Goal: Task Accomplishment & Management: Manage account settings

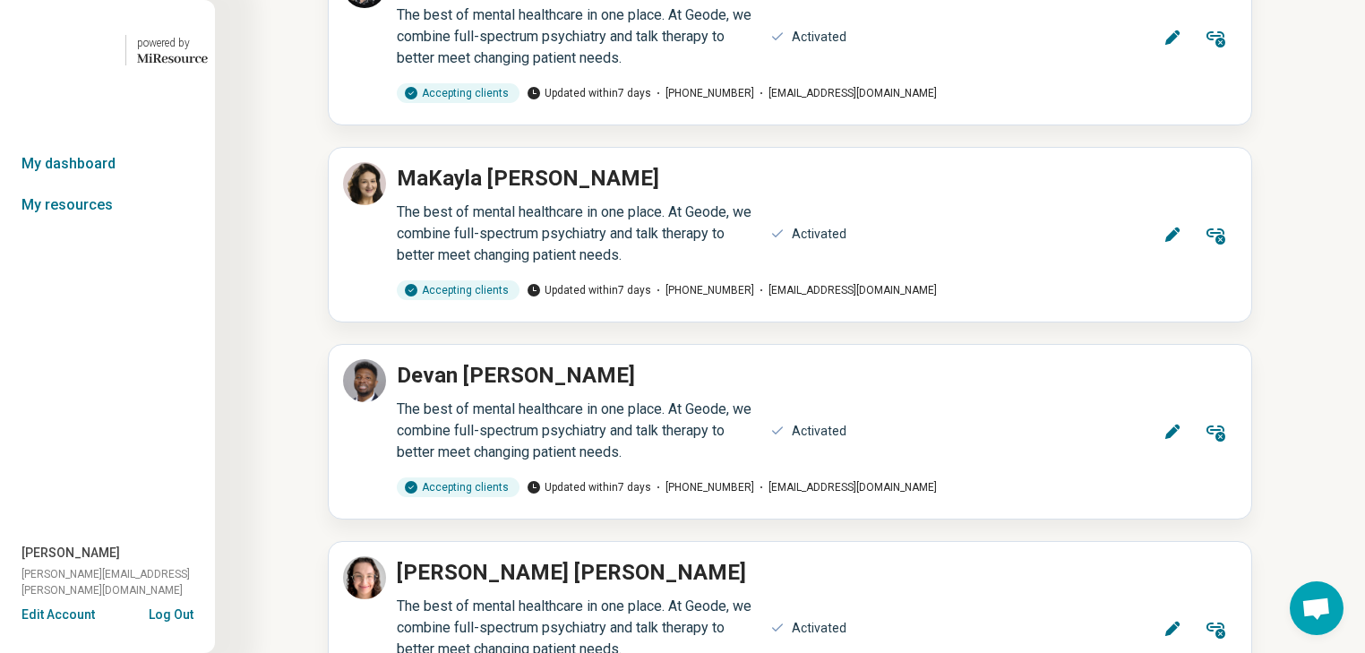
scroll to position [6521, 0]
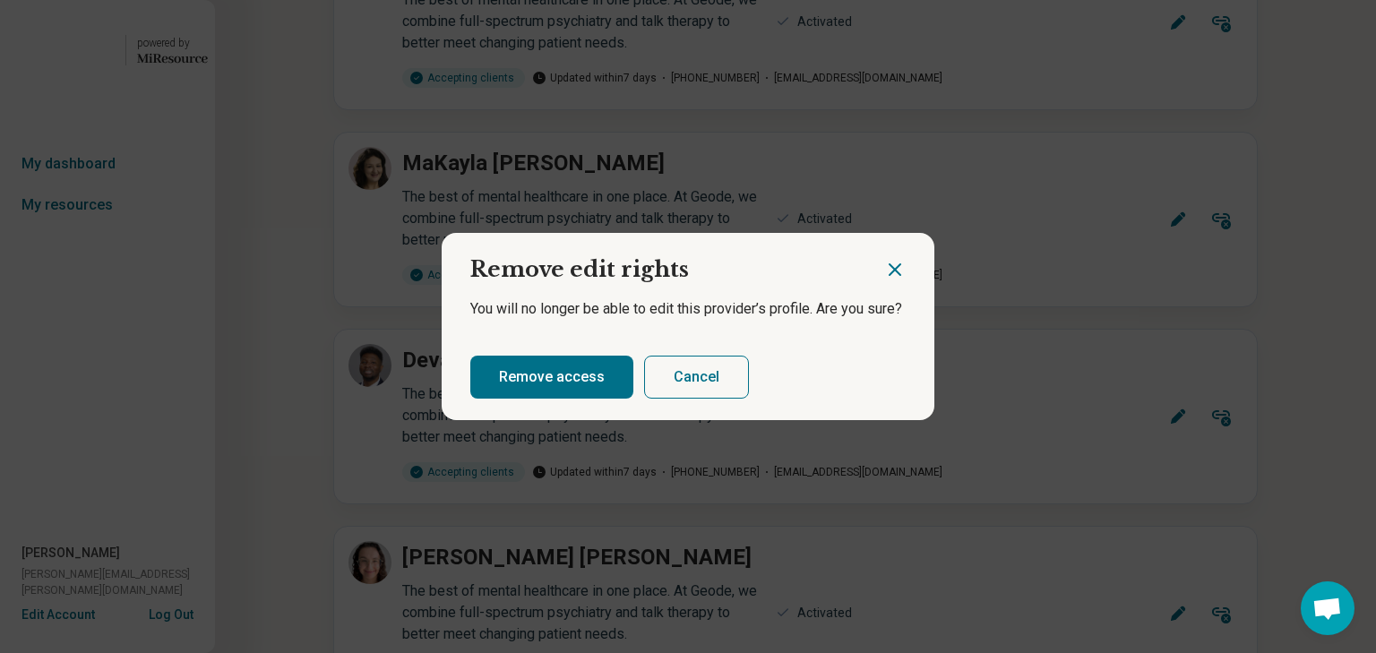
click at [749, 399] on button "Cancel" at bounding box center [696, 377] width 105 height 43
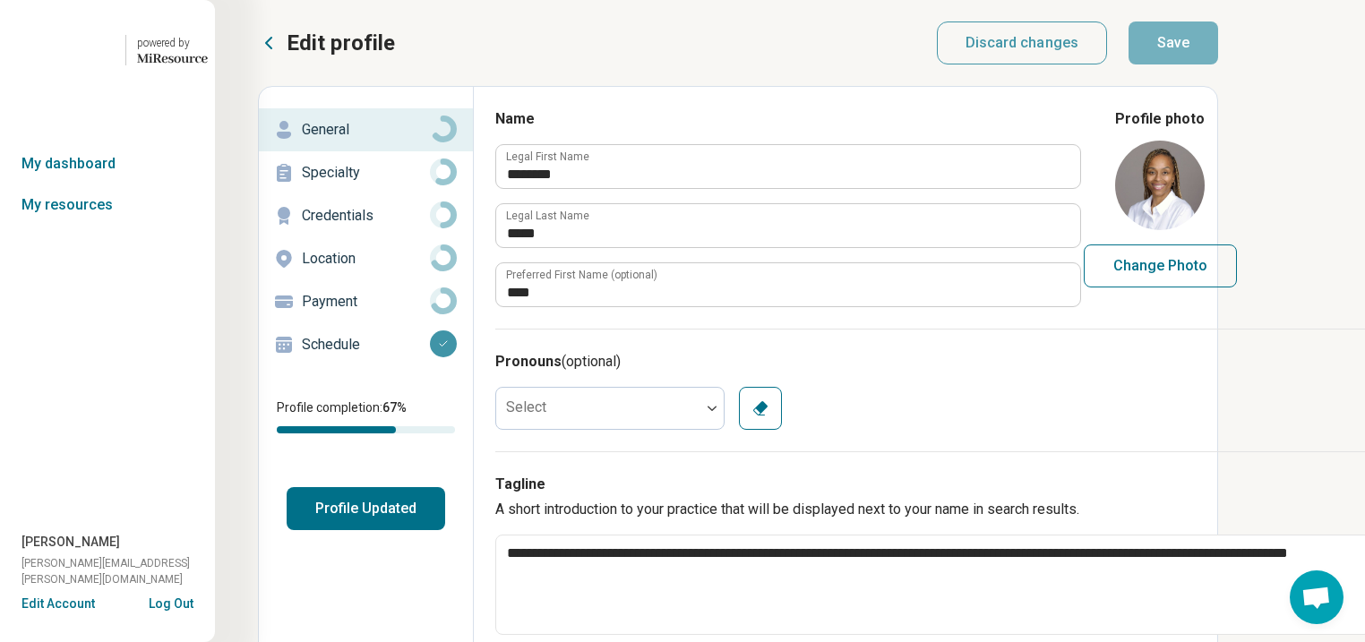
click at [380, 313] on p "Payment" at bounding box center [366, 301] width 128 height 21
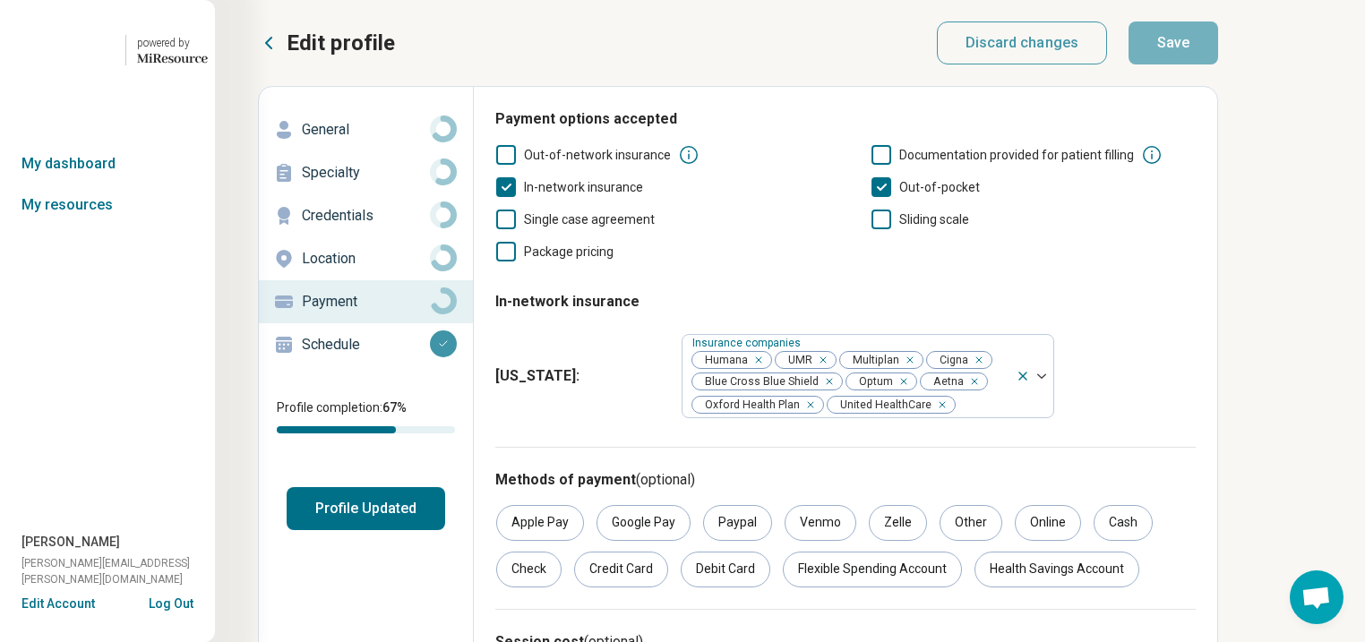
click at [387, 270] on p "Location" at bounding box center [366, 258] width 128 height 21
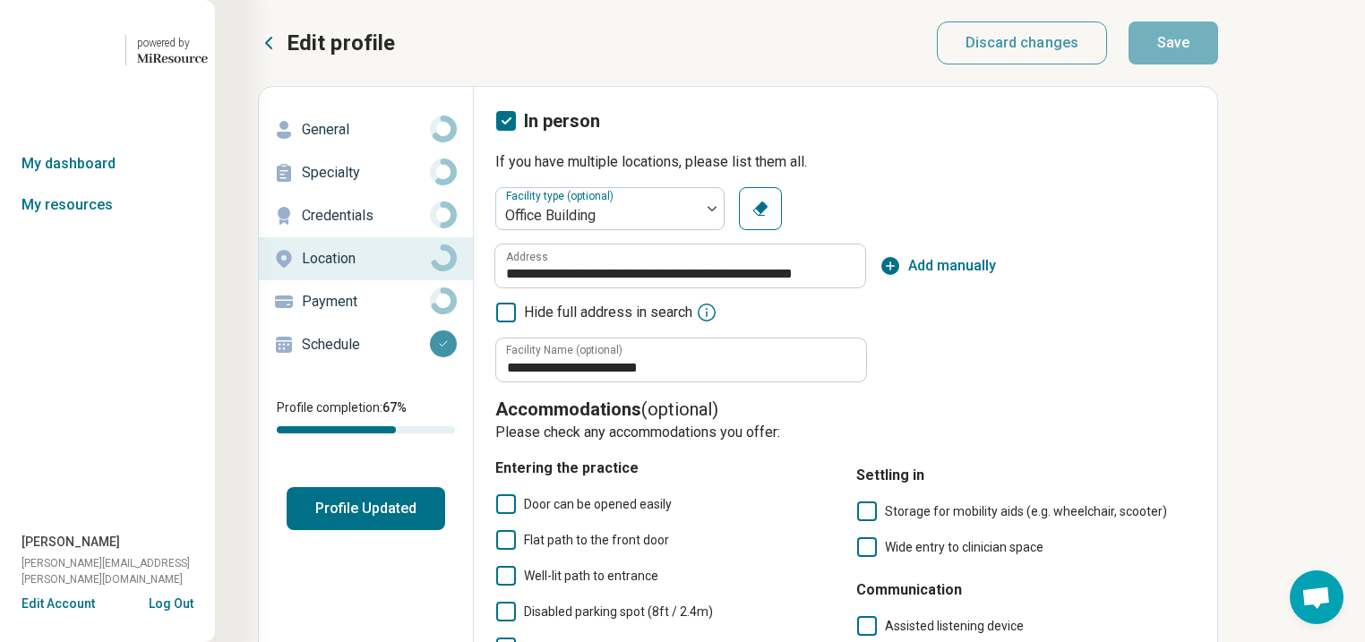
click at [370, 227] on p "Credentials" at bounding box center [366, 215] width 128 height 21
type textarea "*"
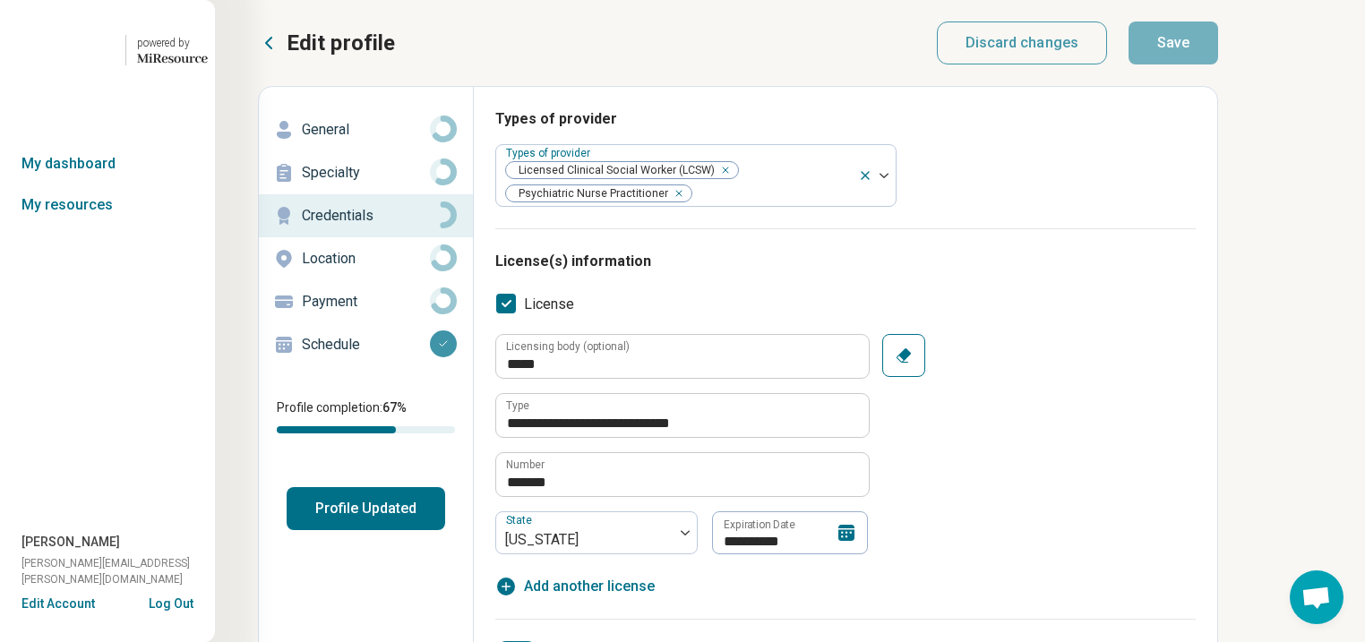
click at [380, 356] on p "Schedule" at bounding box center [366, 344] width 128 height 21
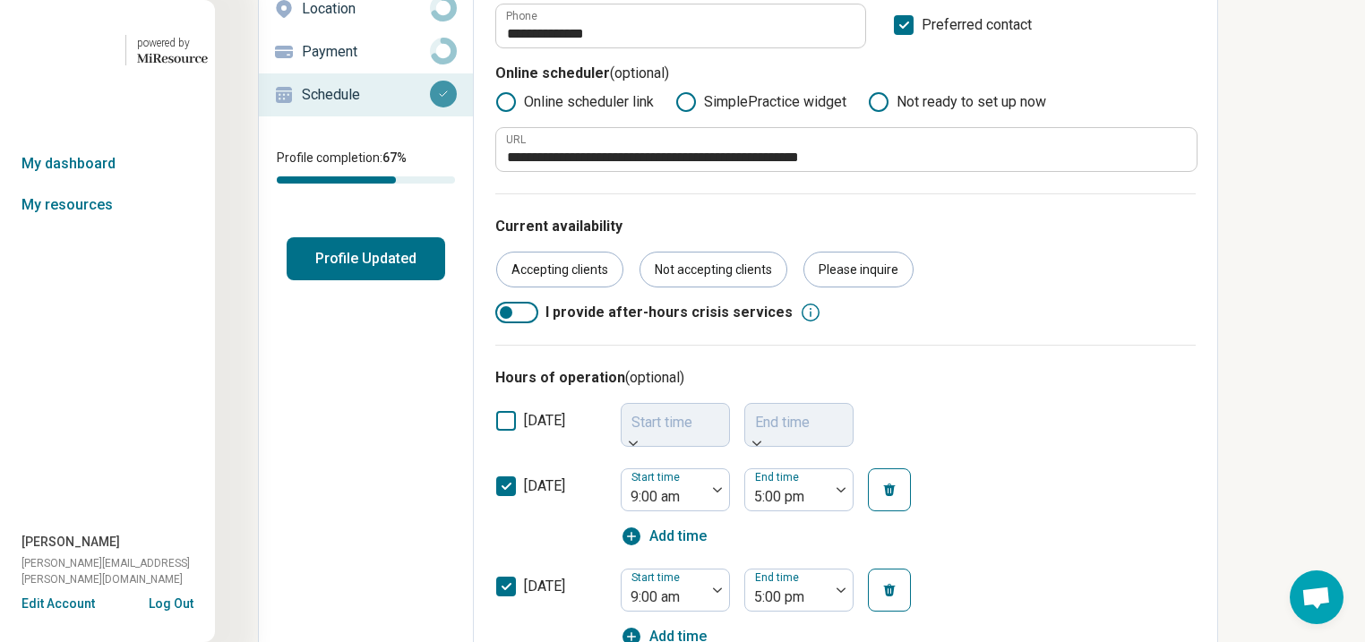
scroll to position [287, 0]
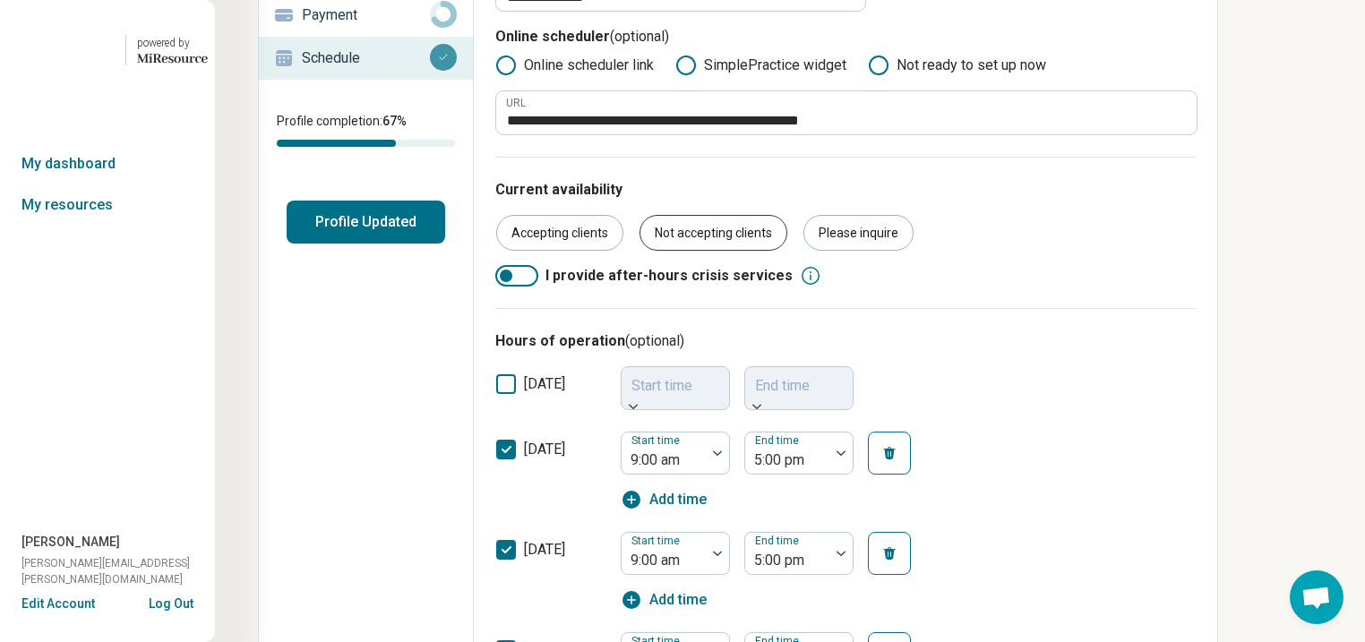
click at [787, 251] on div "Not accepting clients" at bounding box center [714, 233] width 148 height 36
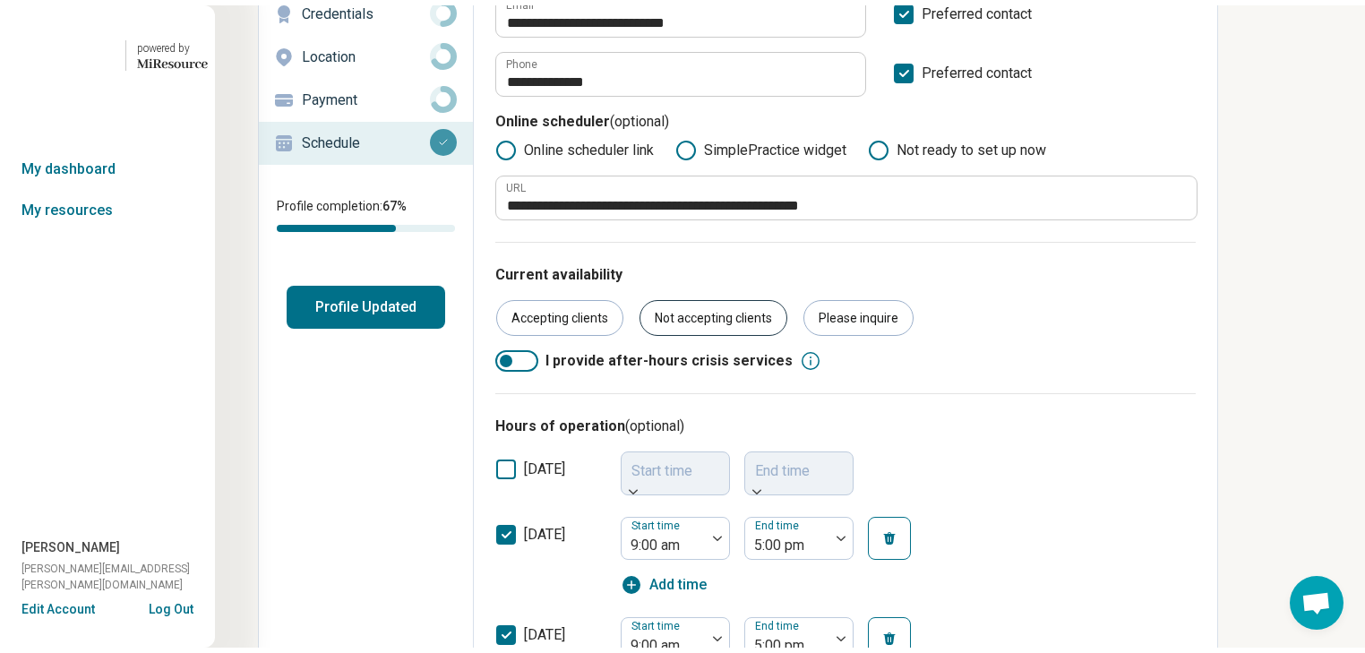
scroll to position [0, 0]
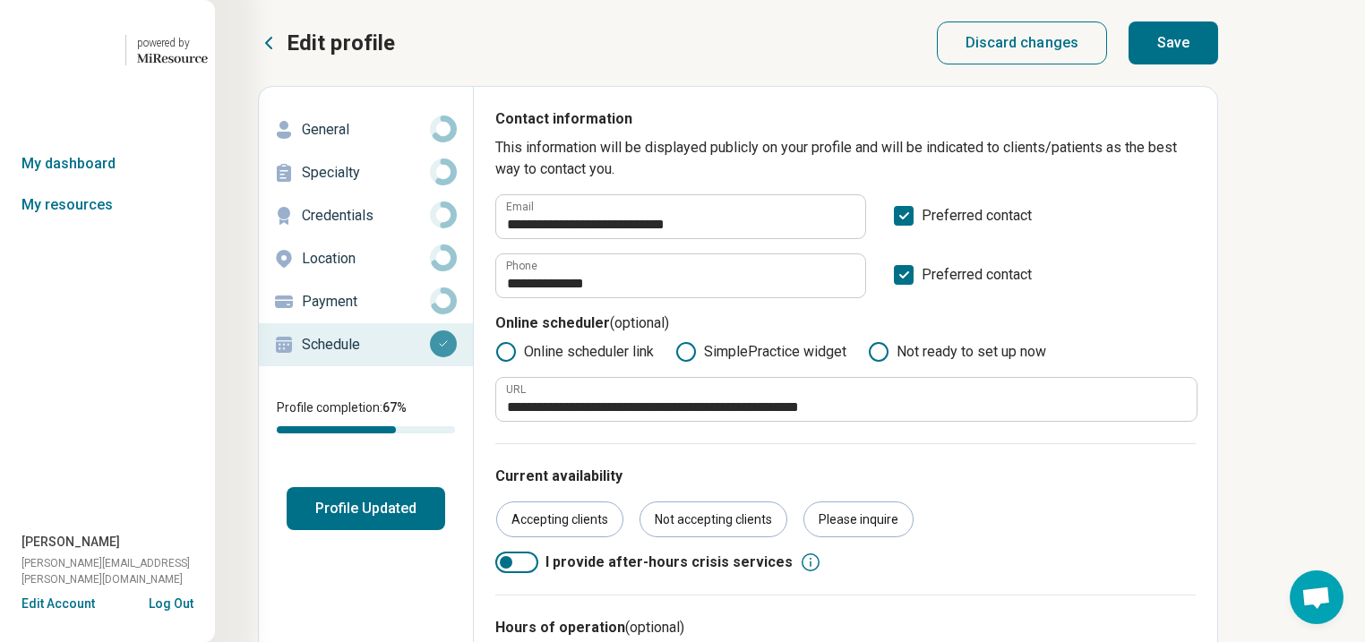
click at [1218, 58] on button "Save" at bounding box center [1174, 42] width 90 height 43
click at [445, 530] on button "Profile Updated" at bounding box center [366, 508] width 159 height 43
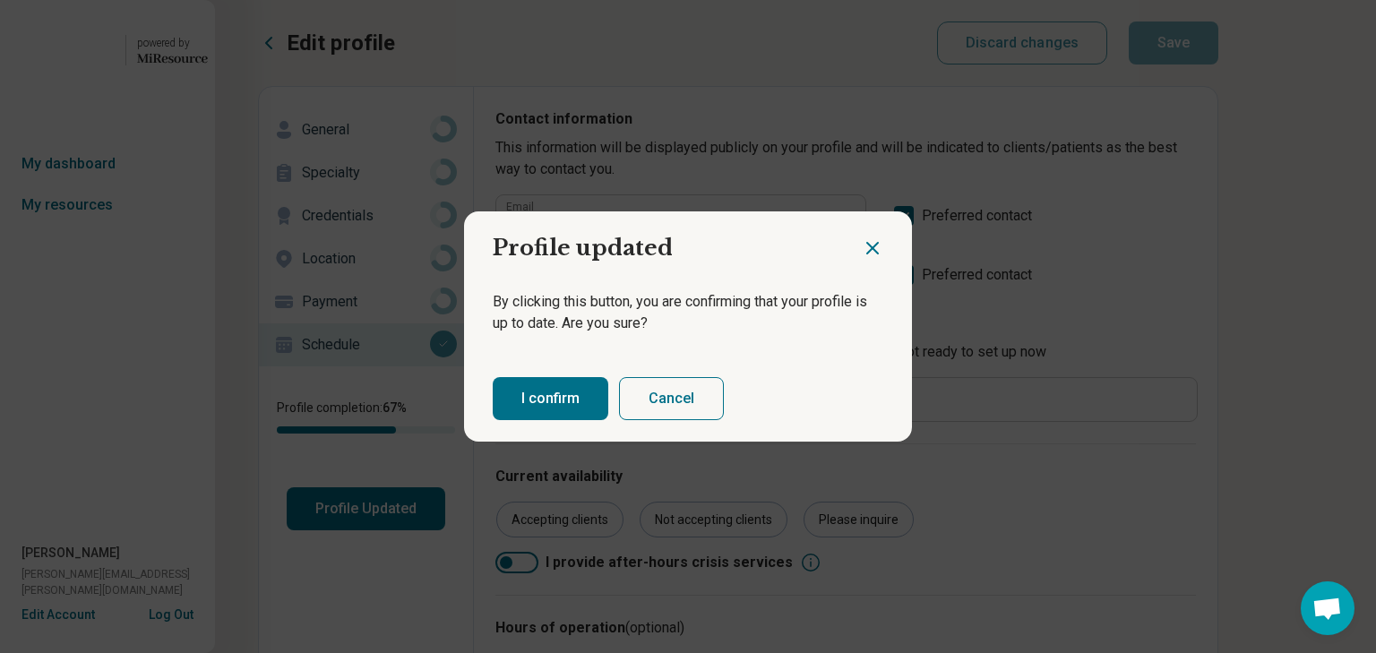
click at [569, 405] on button "I confirm" at bounding box center [551, 398] width 116 height 43
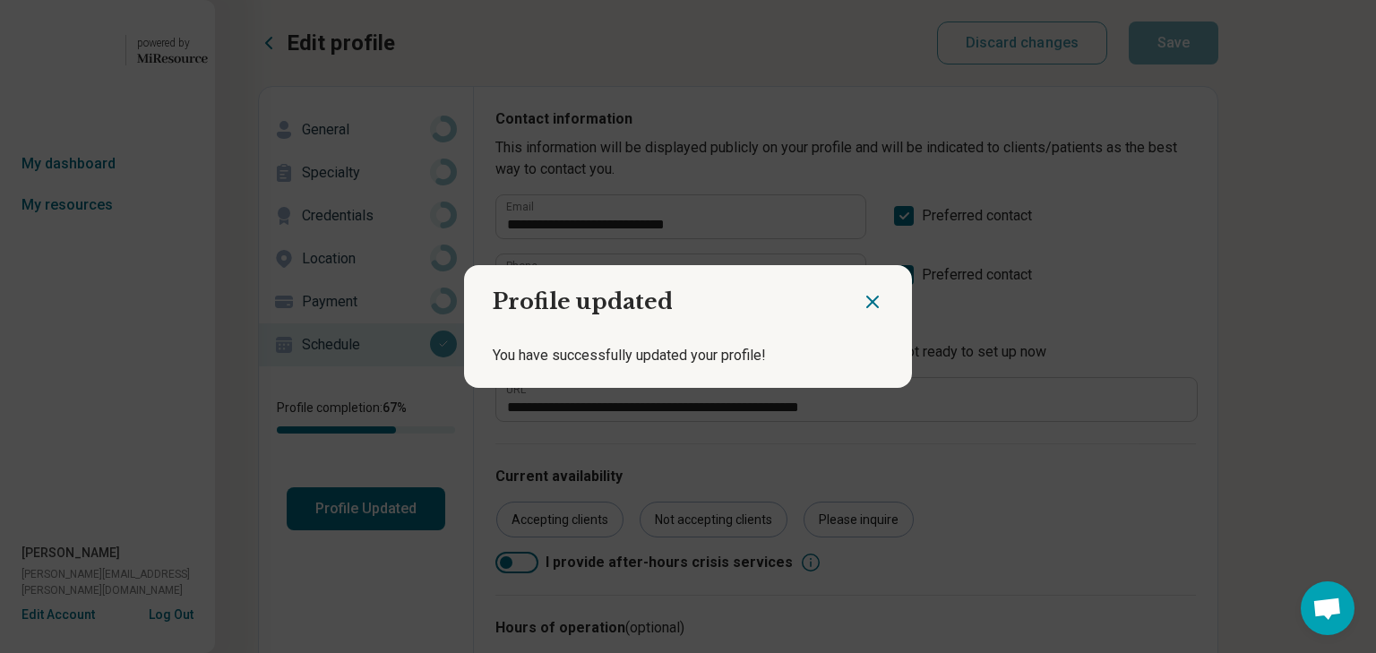
click at [862, 293] on icon "Close dialog" at bounding box center [872, 301] width 21 height 21
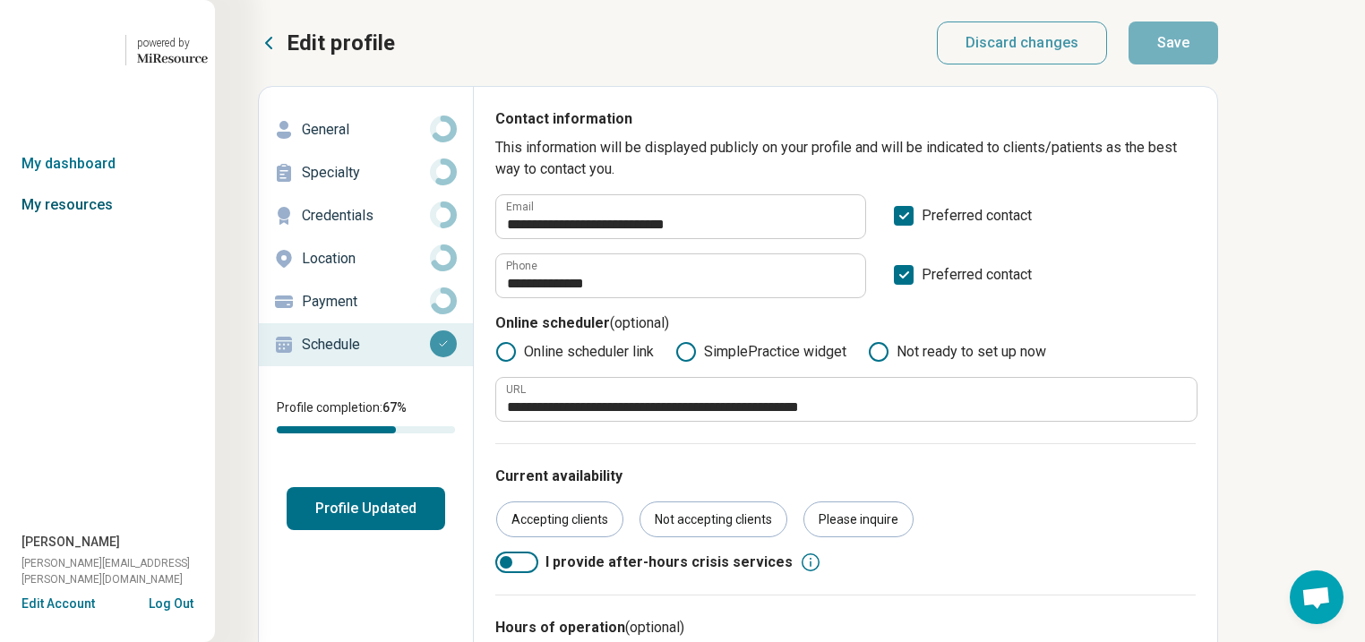
click at [75, 226] on link "My resources" at bounding box center [107, 205] width 215 height 41
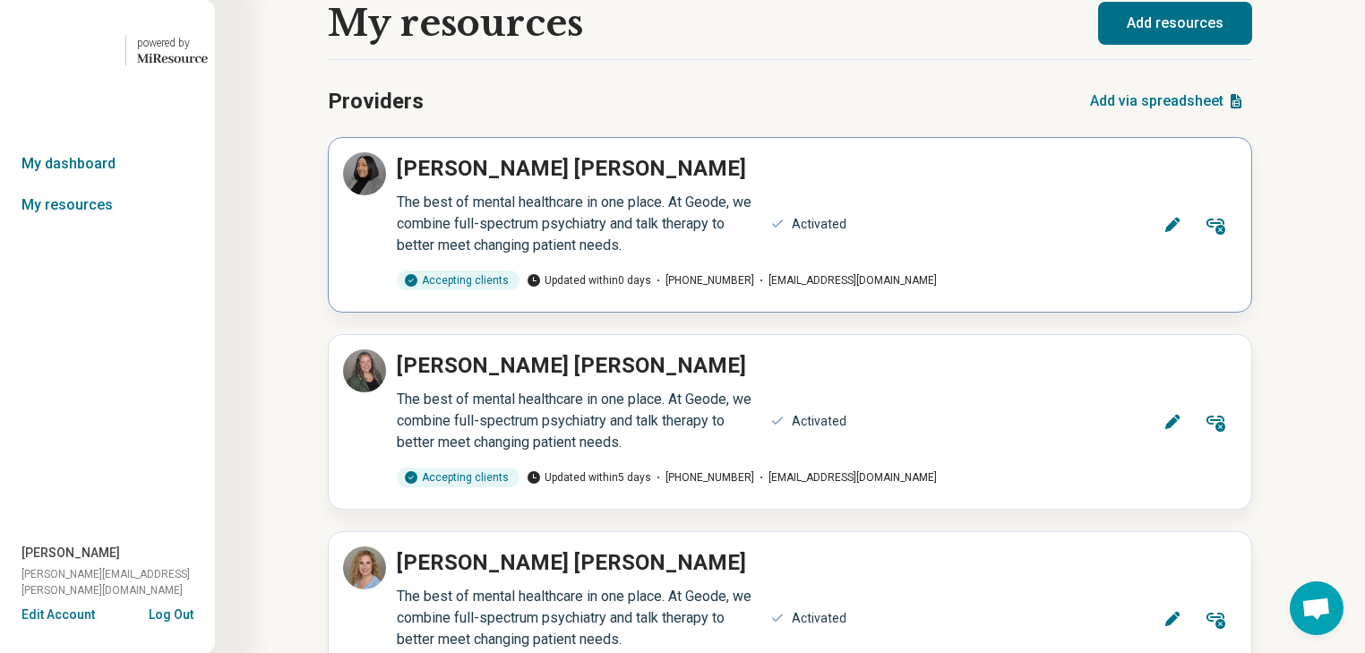
scroll to position [143, 0]
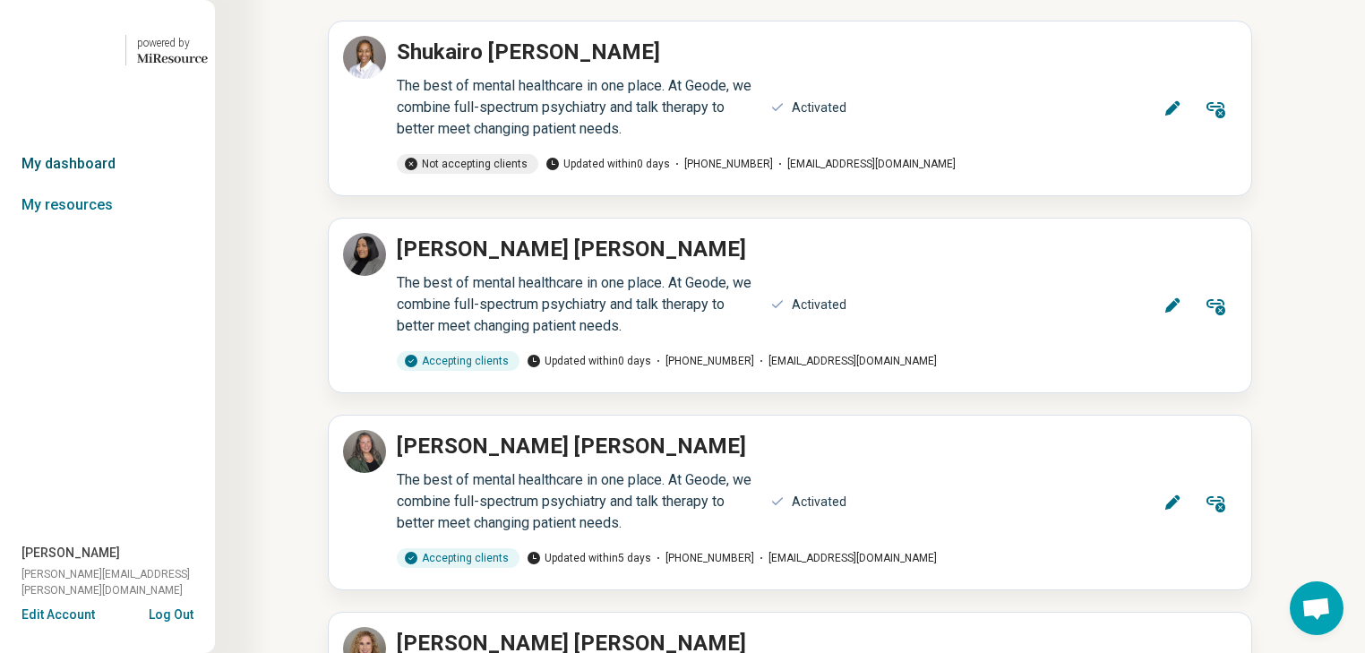
click at [87, 185] on link "My dashboard" at bounding box center [107, 163] width 215 height 41
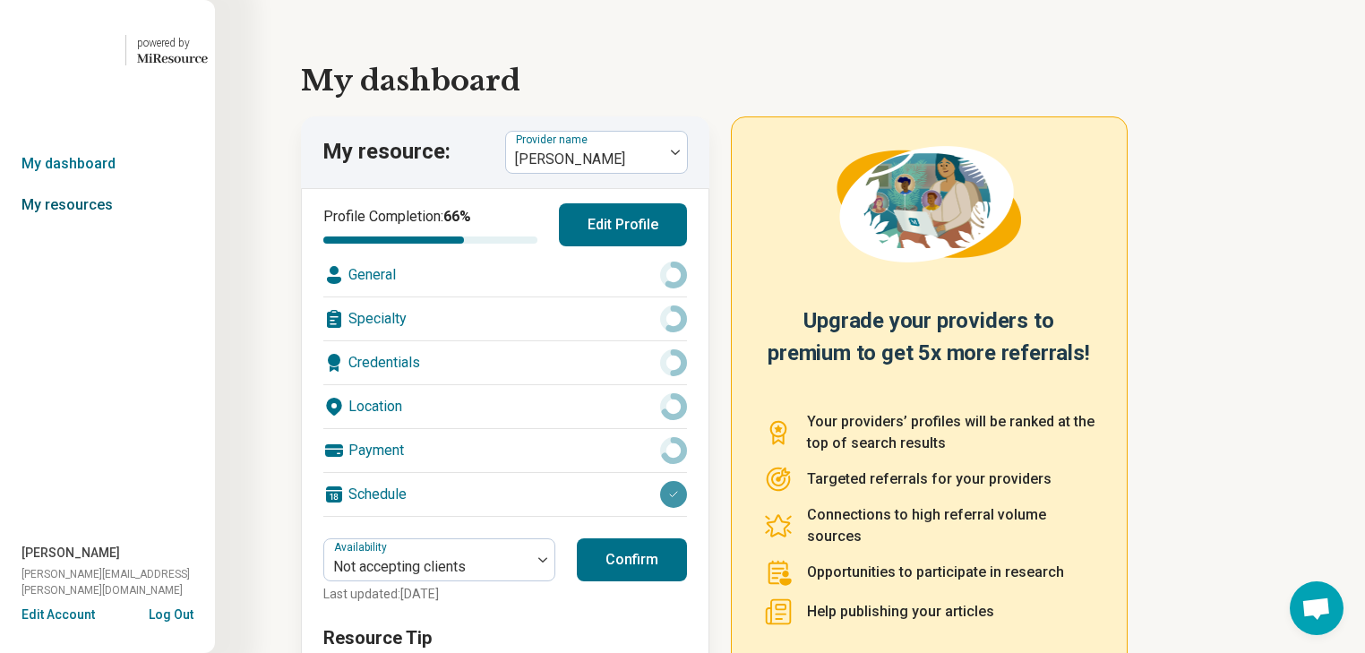
click at [90, 226] on link "My resources" at bounding box center [107, 205] width 215 height 41
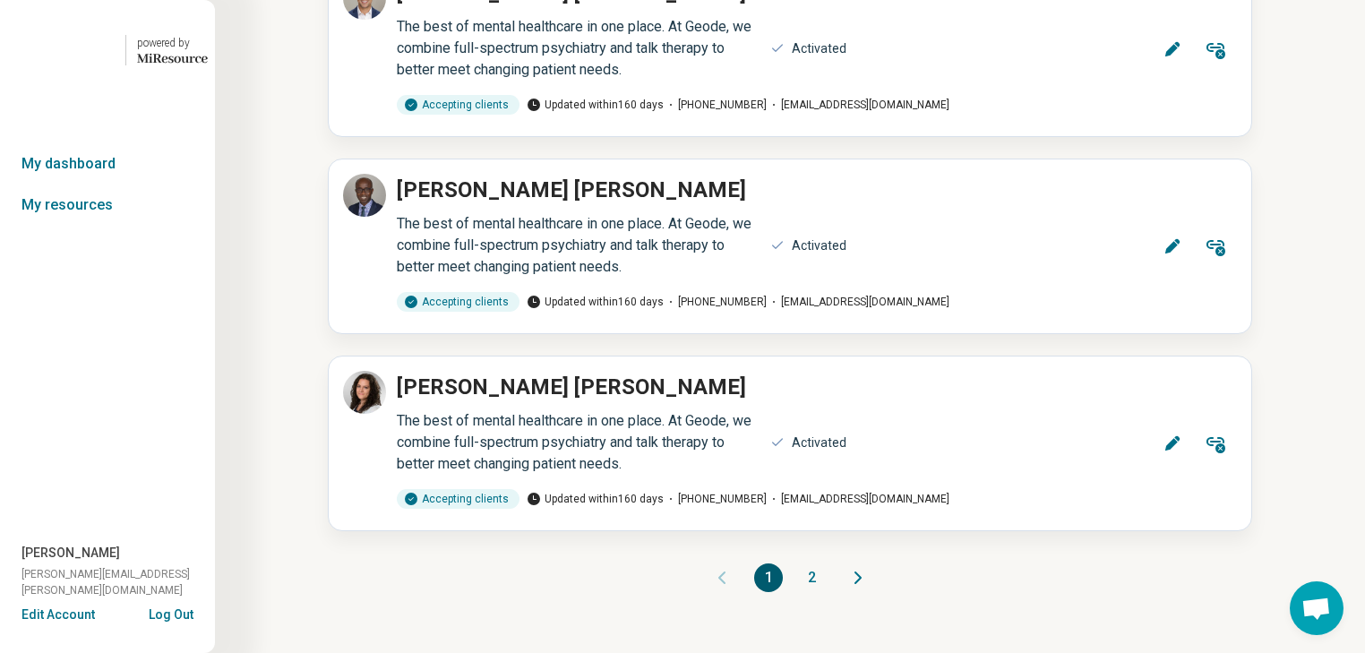
scroll to position [26847, 0]
click at [820, 563] on button "2" at bounding box center [811, 577] width 29 height 29
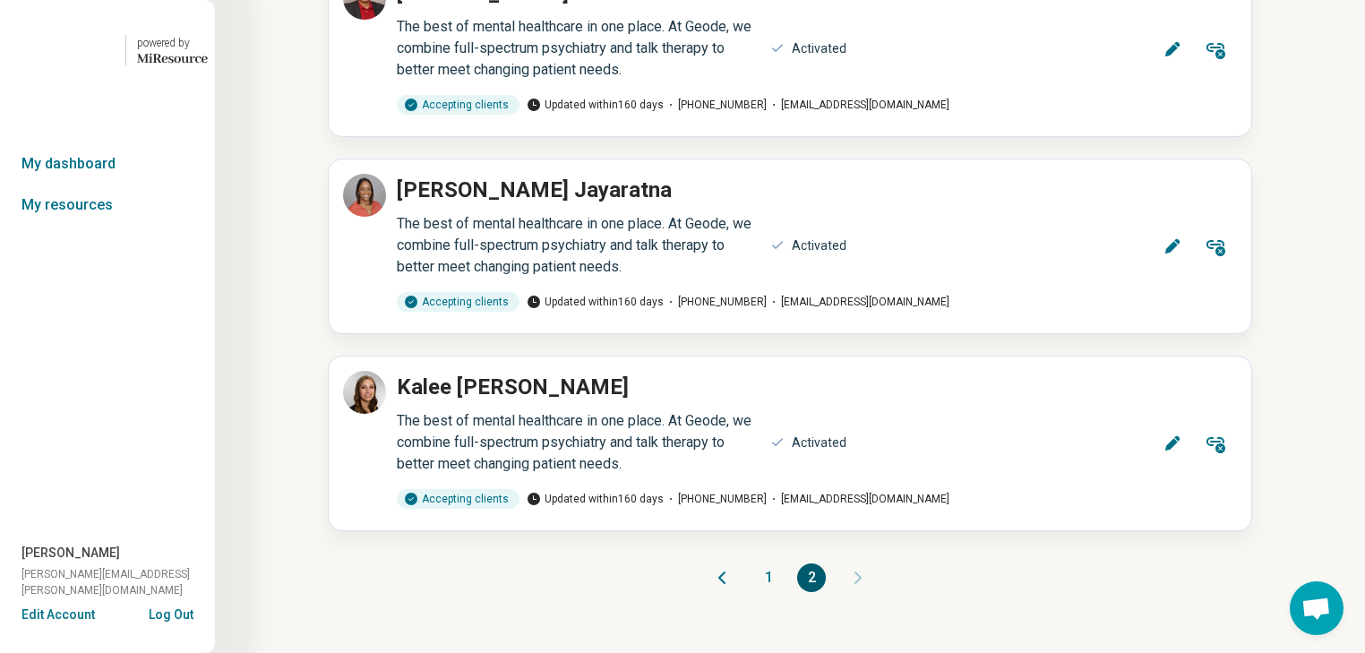
scroll to position [4566, 0]
click at [766, 563] on button "1" at bounding box center [768, 577] width 29 height 29
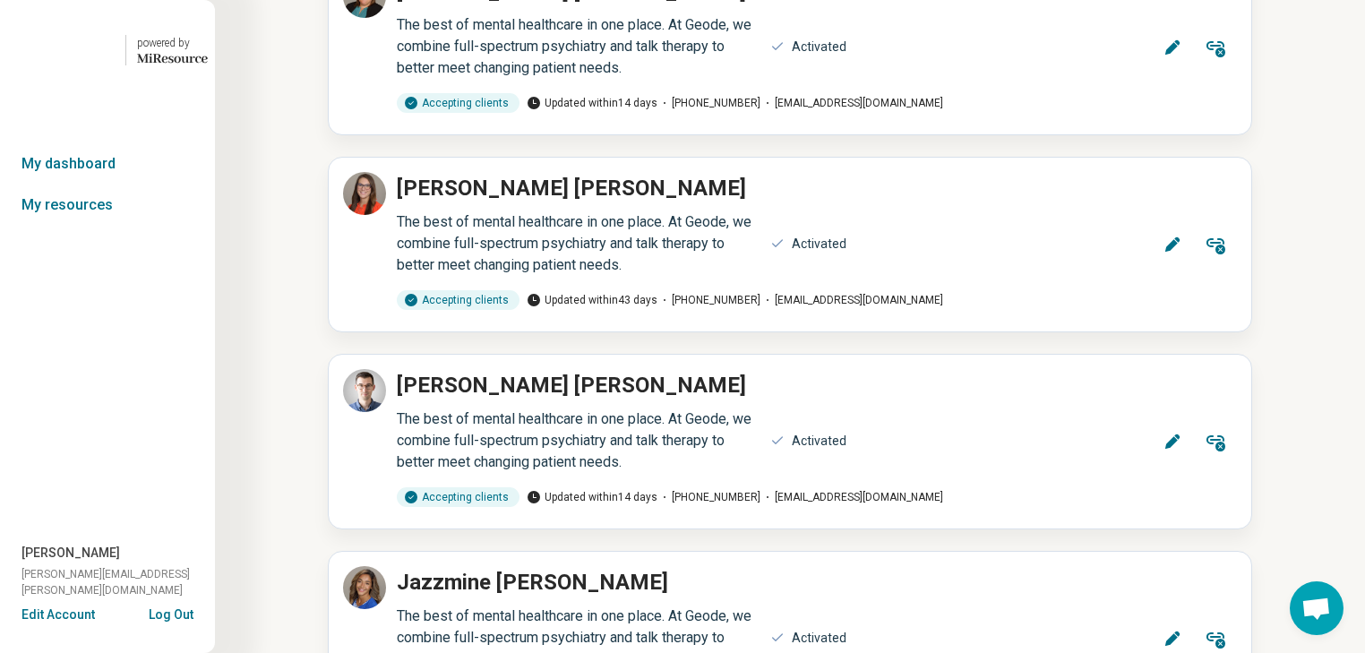
scroll to position [8646, 0]
